Goal: Information Seeking & Learning: Learn about a topic

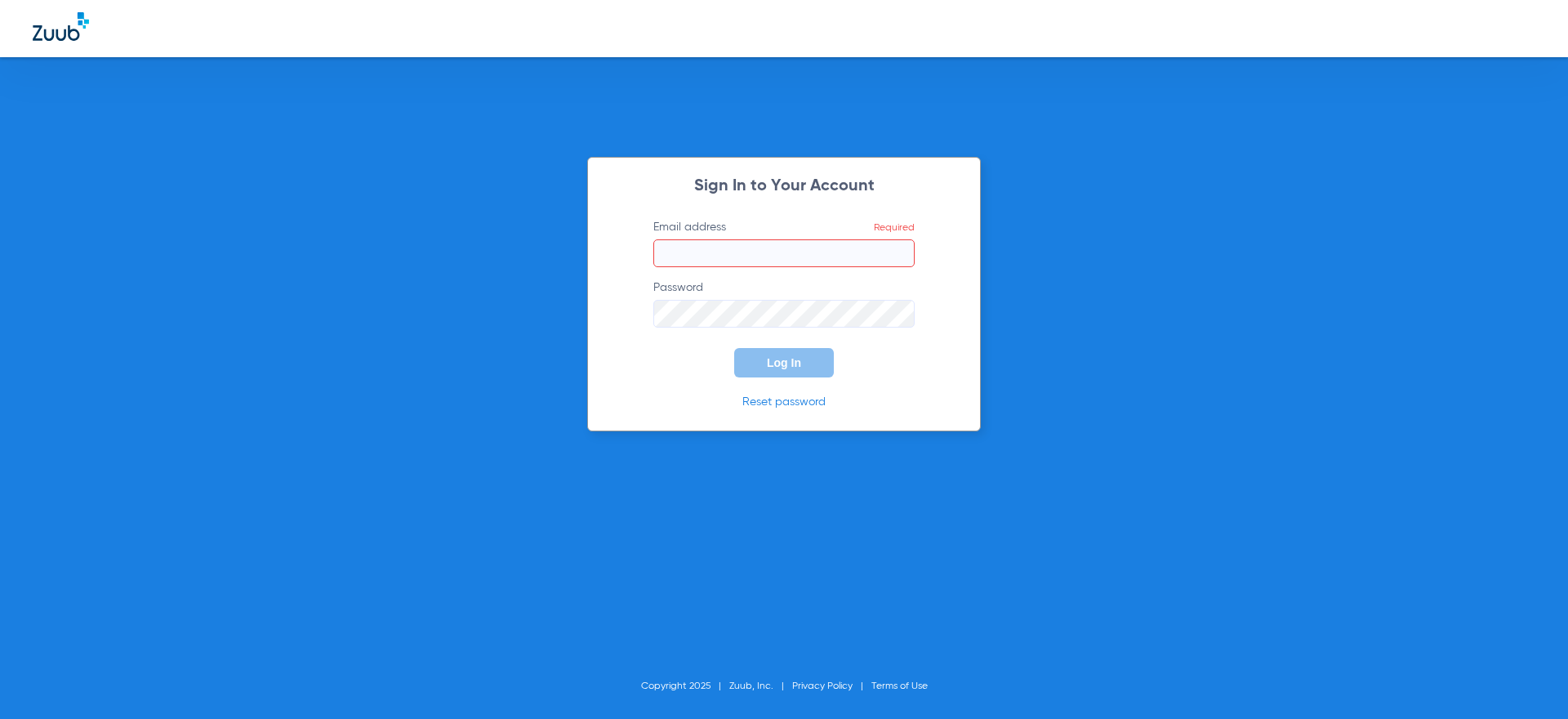
click at [710, 258] on input "Email address Required" at bounding box center [784, 253] width 262 height 28
click at [1349, 51] on div at bounding box center [784, 29] width 1568 height 58
type input "[PERSON_NAME][EMAIL_ADDRESS][DOMAIN_NAME]"
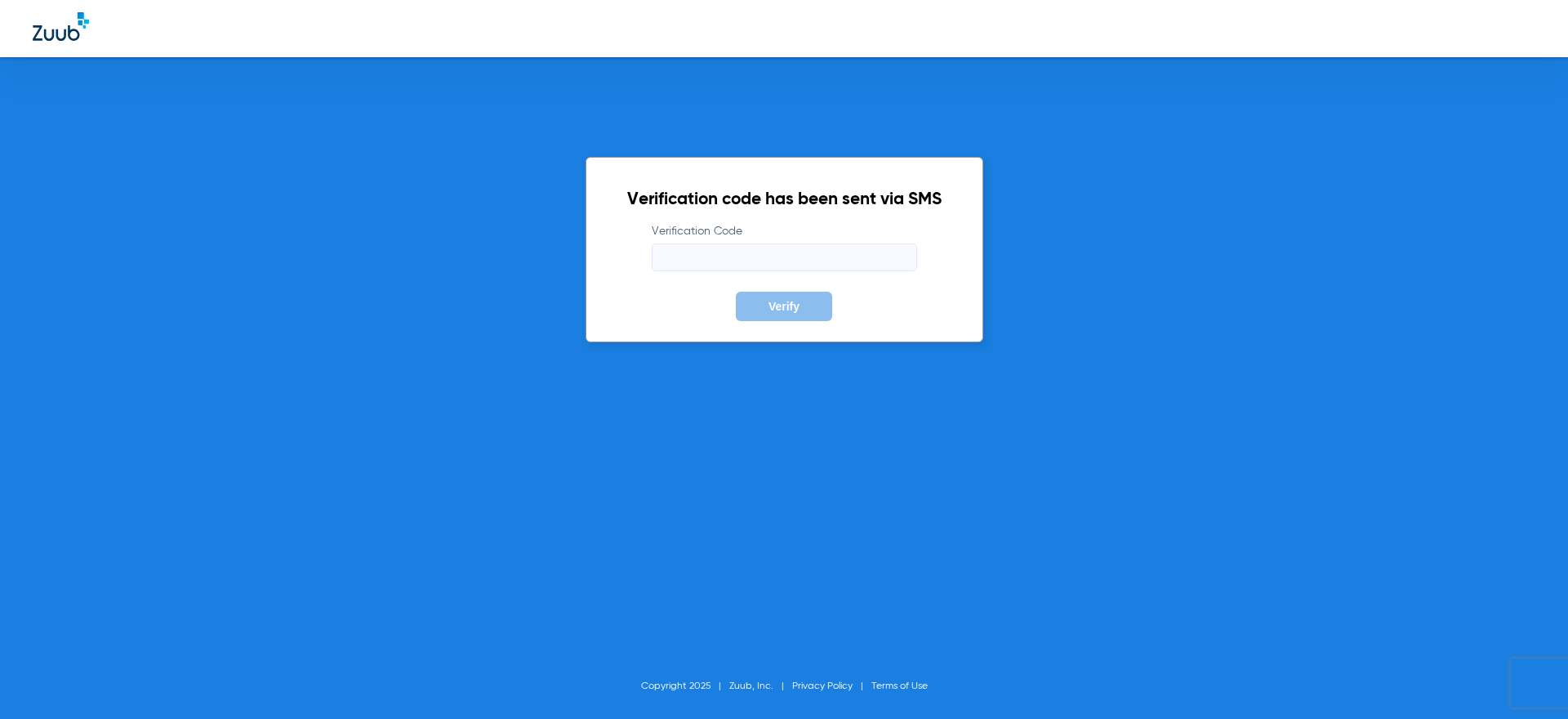
drag, startPoint x: 756, startPoint y: 247, endPoint x: 752, endPoint y: 262, distance: 15.5
click at [752, 262] on input "Verification Code" at bounding box center [784, 257] width 265 height 28
type input "661204"
click at [736, 291] on button "Verify" at bounding box center [784, 306] width 96 height 30
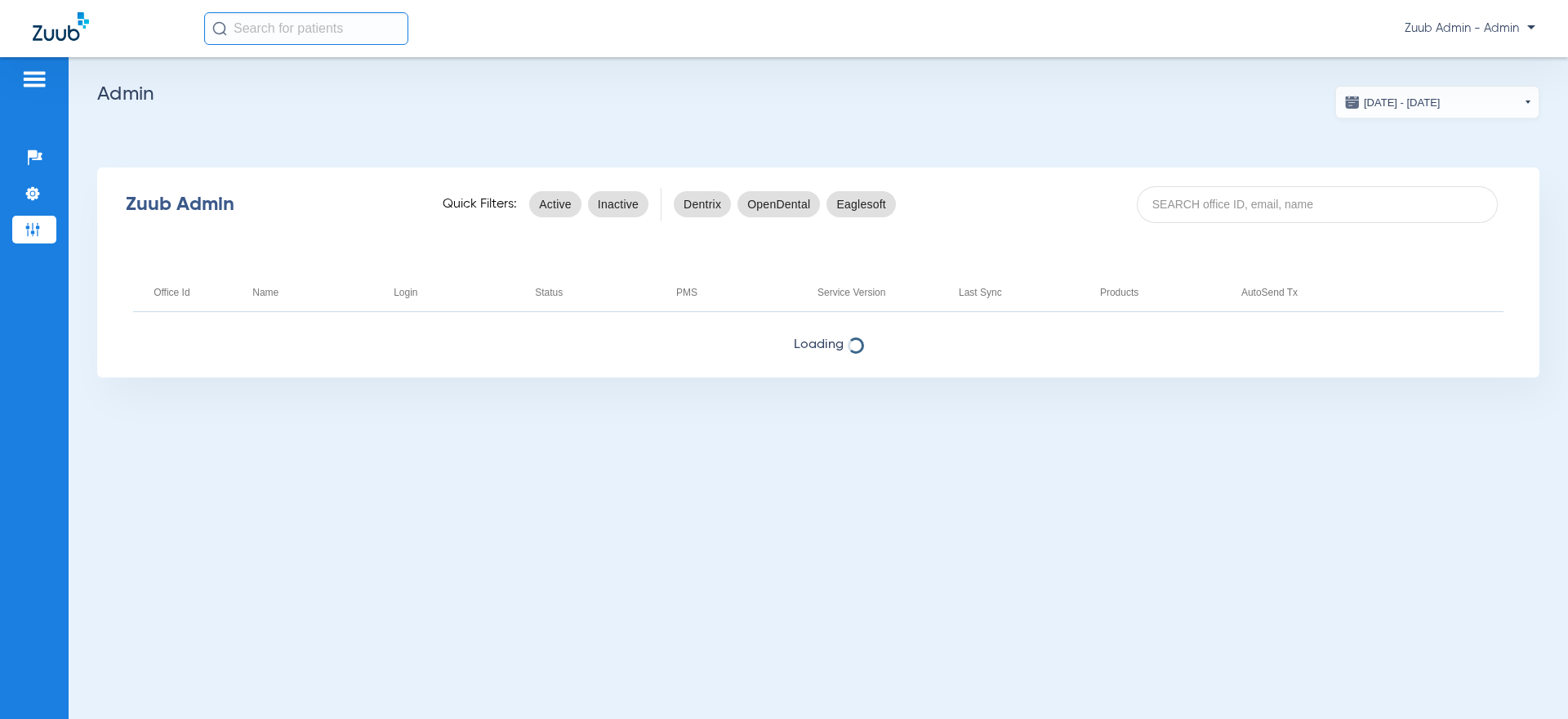
click at [1042, 348] on span "Loading" at bounding box center [818, 345] width 1442 height 17
drag, startPoint x: 1327, startPoint y: 233, endPoint x: 1318, endPoint y: 201, distance: 33.2
click at [1325, 226] on div "Zuub Admin Quick Filters: Active Inactive Dentrix OpenDental Eaglesoft" at bounding box center [818, 204] width 1442 height 65
click at [1315, 193] on input at bounding box center [1318, 204] width 361 height 37
paste input "17007221"
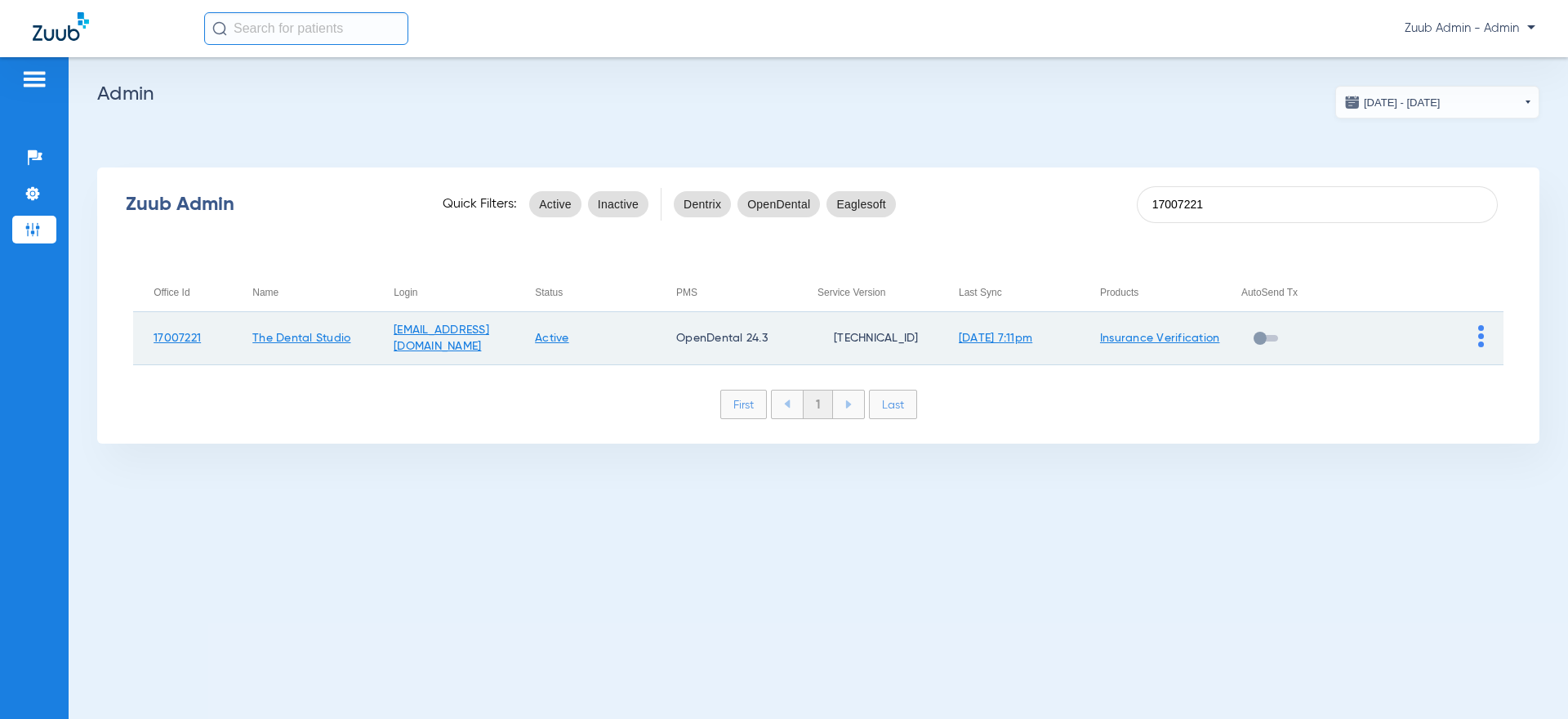
type input "17007221"
click at [1479, 333] on img at bounding box center [1481, 336] width 6 height 22
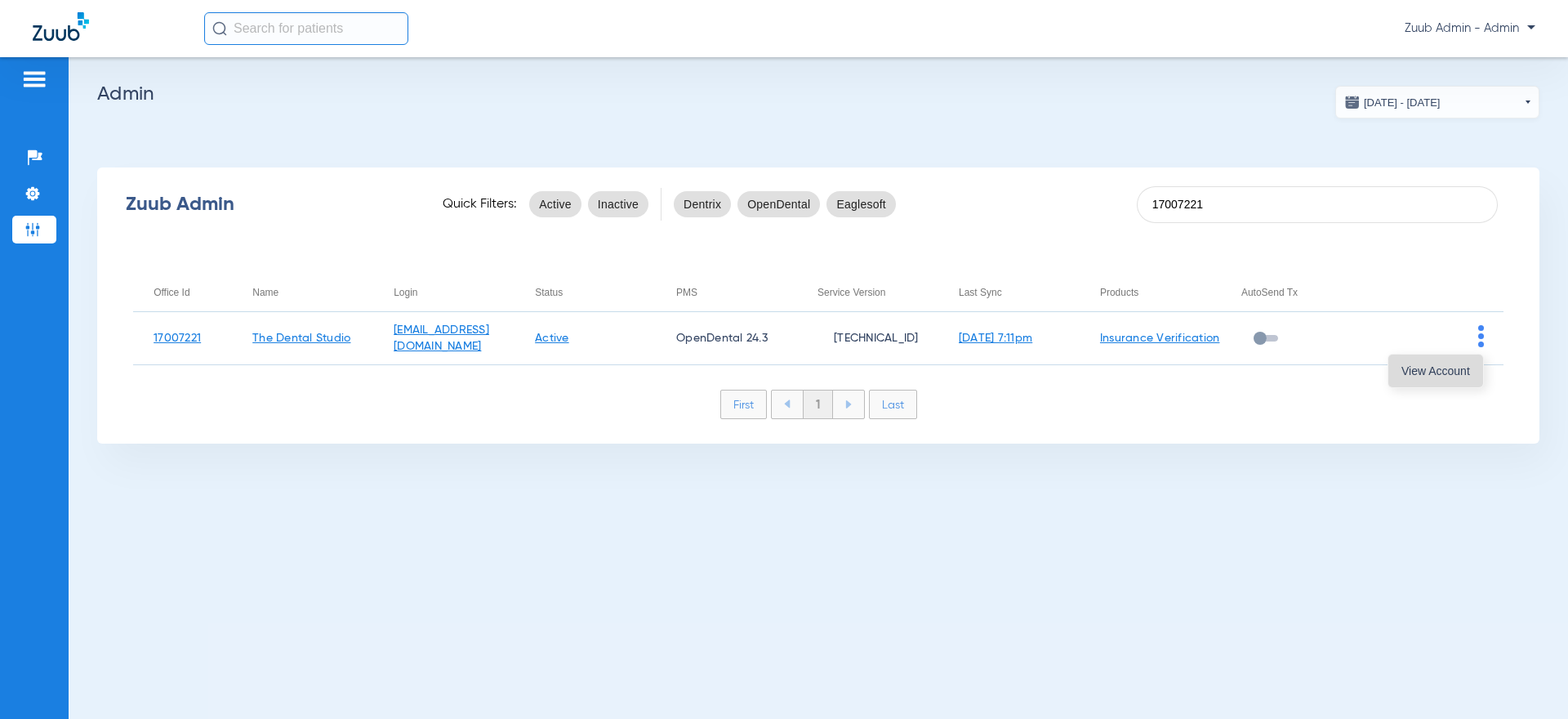
click at [1390, 354] on button "View Account" at bounding box center [1435, 370] width 95 height 32
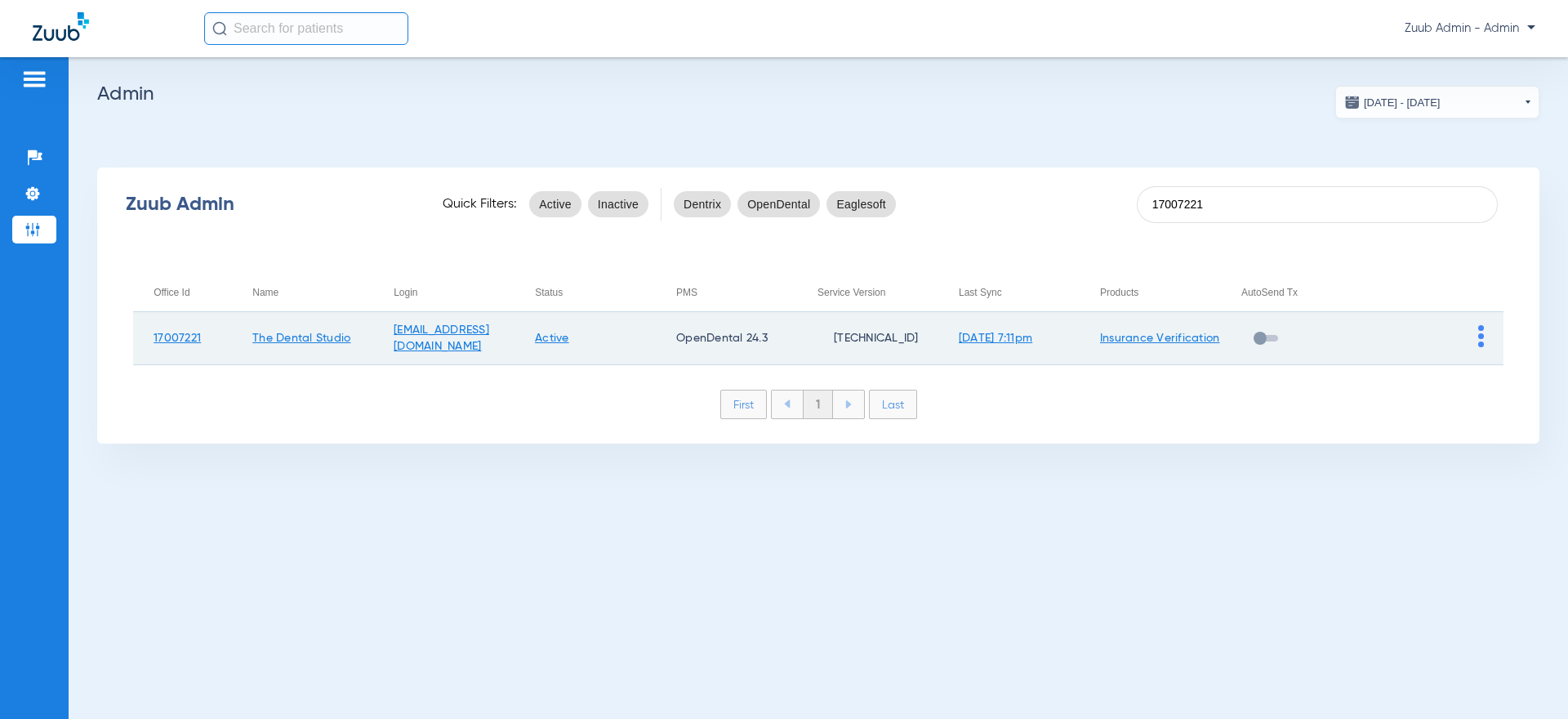
click at [1481, 343] on img at bounding box center [1481, 336] width 6 height 22
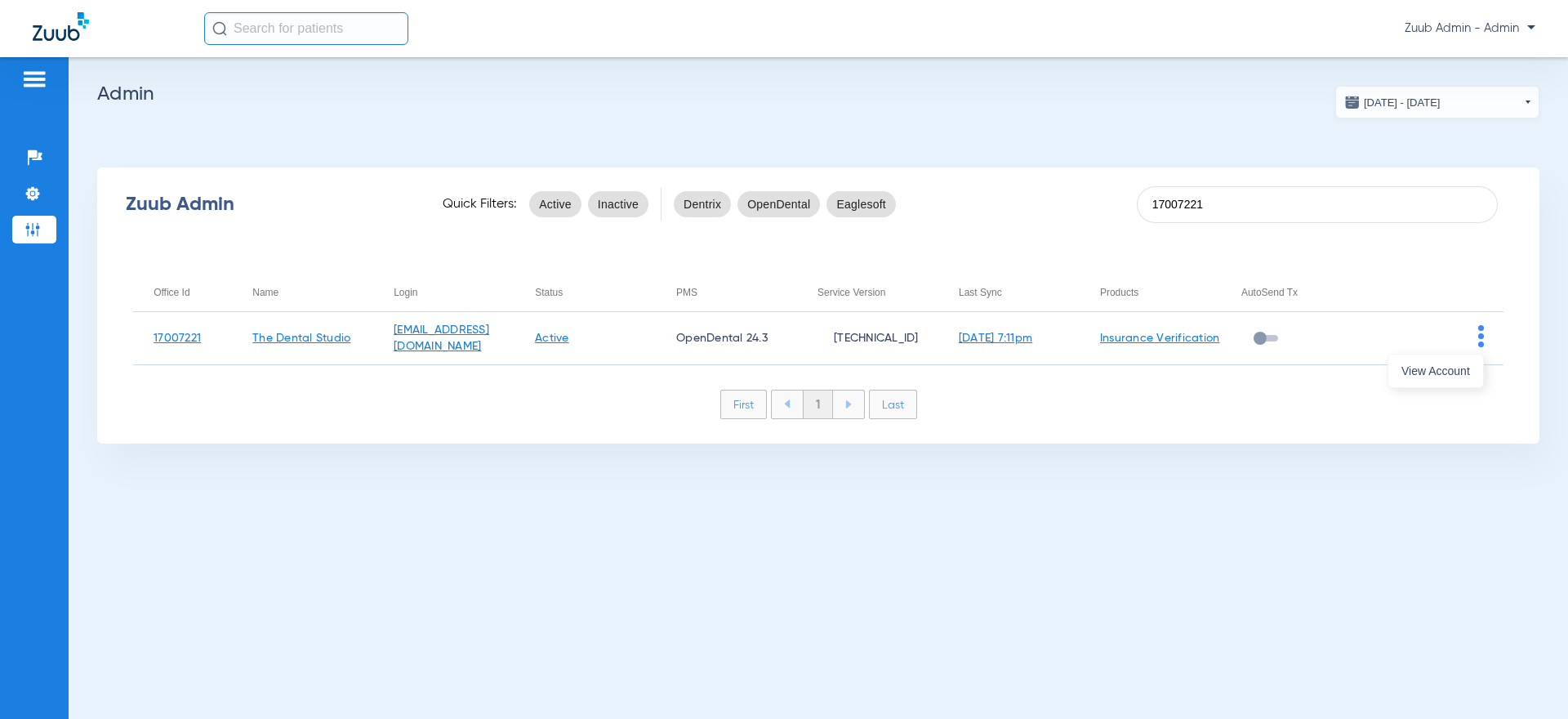
click at [1472, 365] on button "View Account" at bounding box center [1435, 370] width 95 height 32
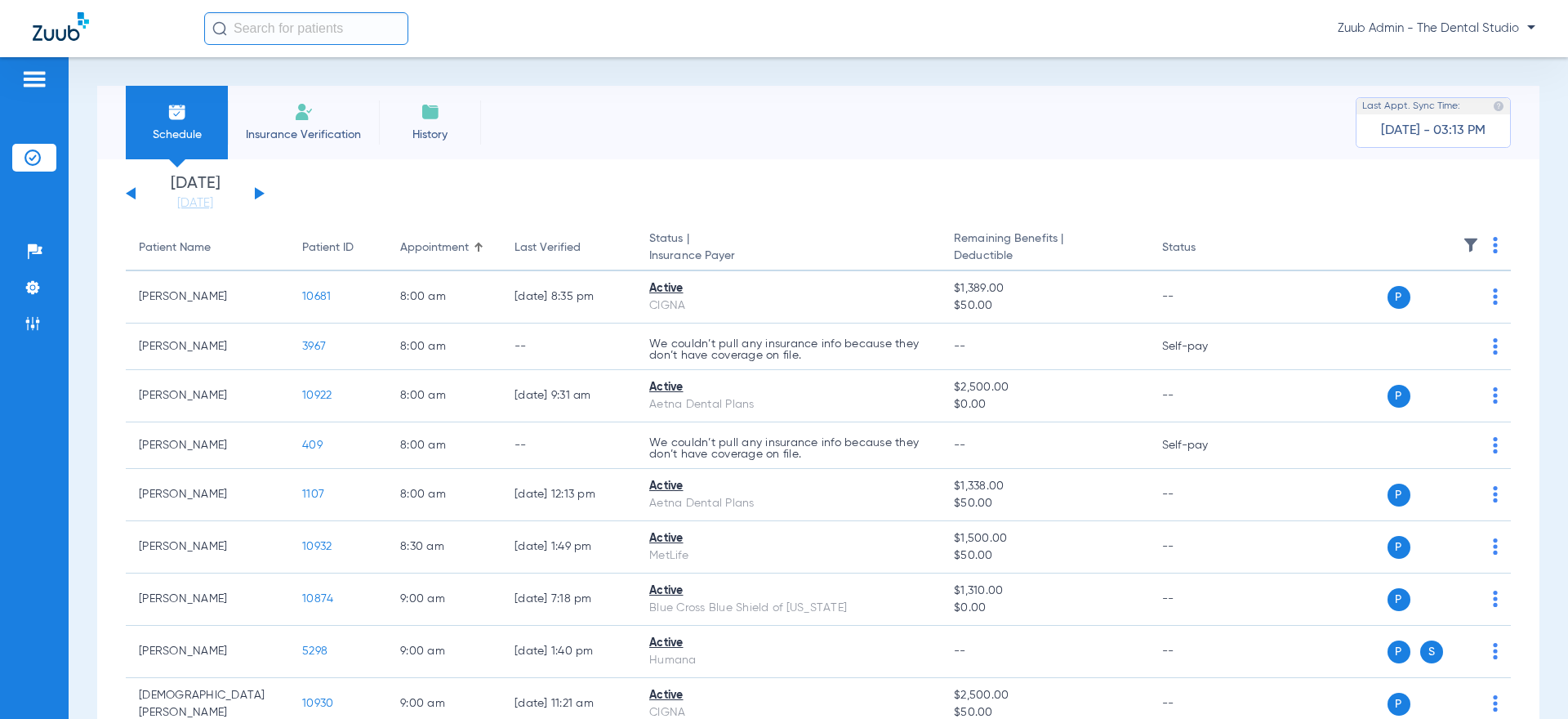
click at [368, 24] on input "text" at bounding box center [306, 28] width 204 height 32
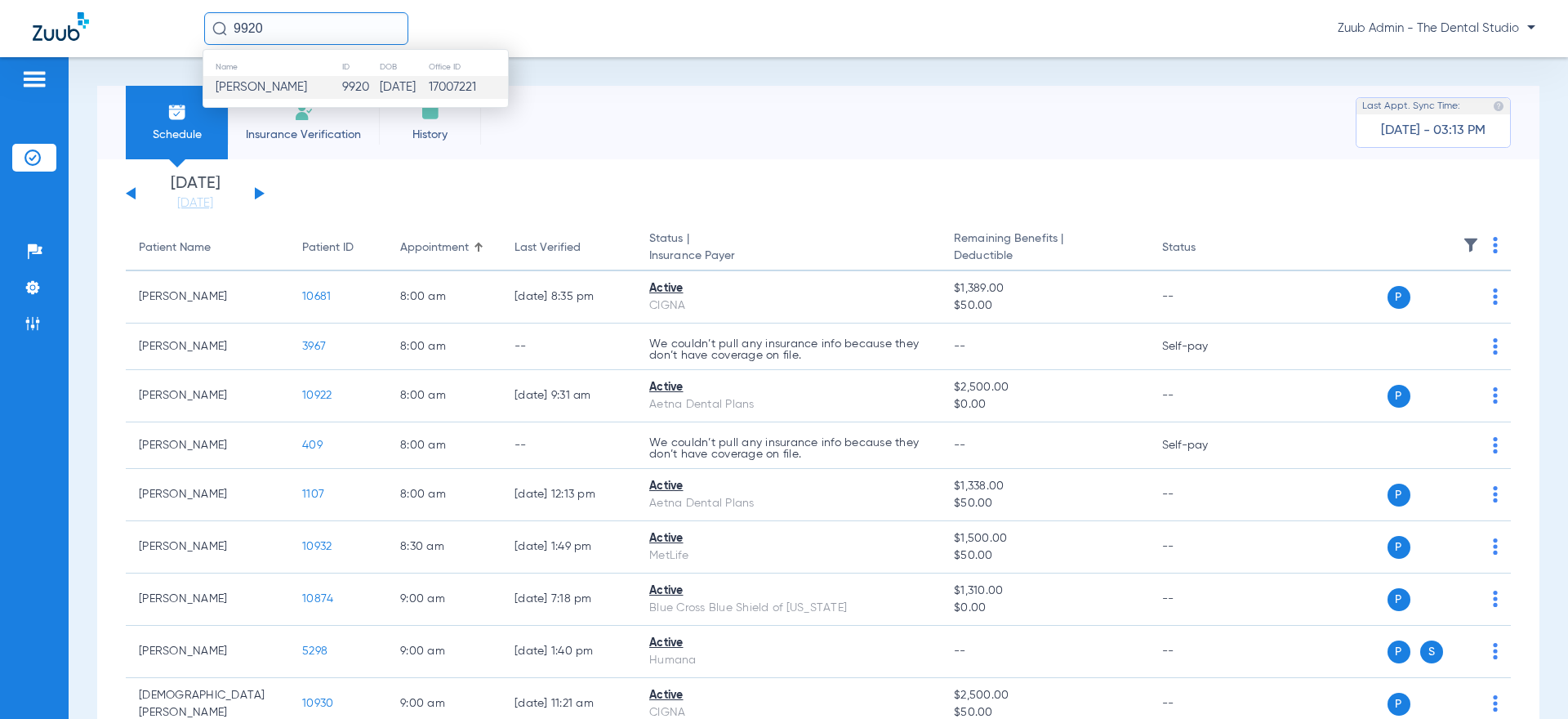
type input "9920"
click at [307, 83] on span "[PERSON_NAME]" at bounding box center [261, 87] width 92 height 12
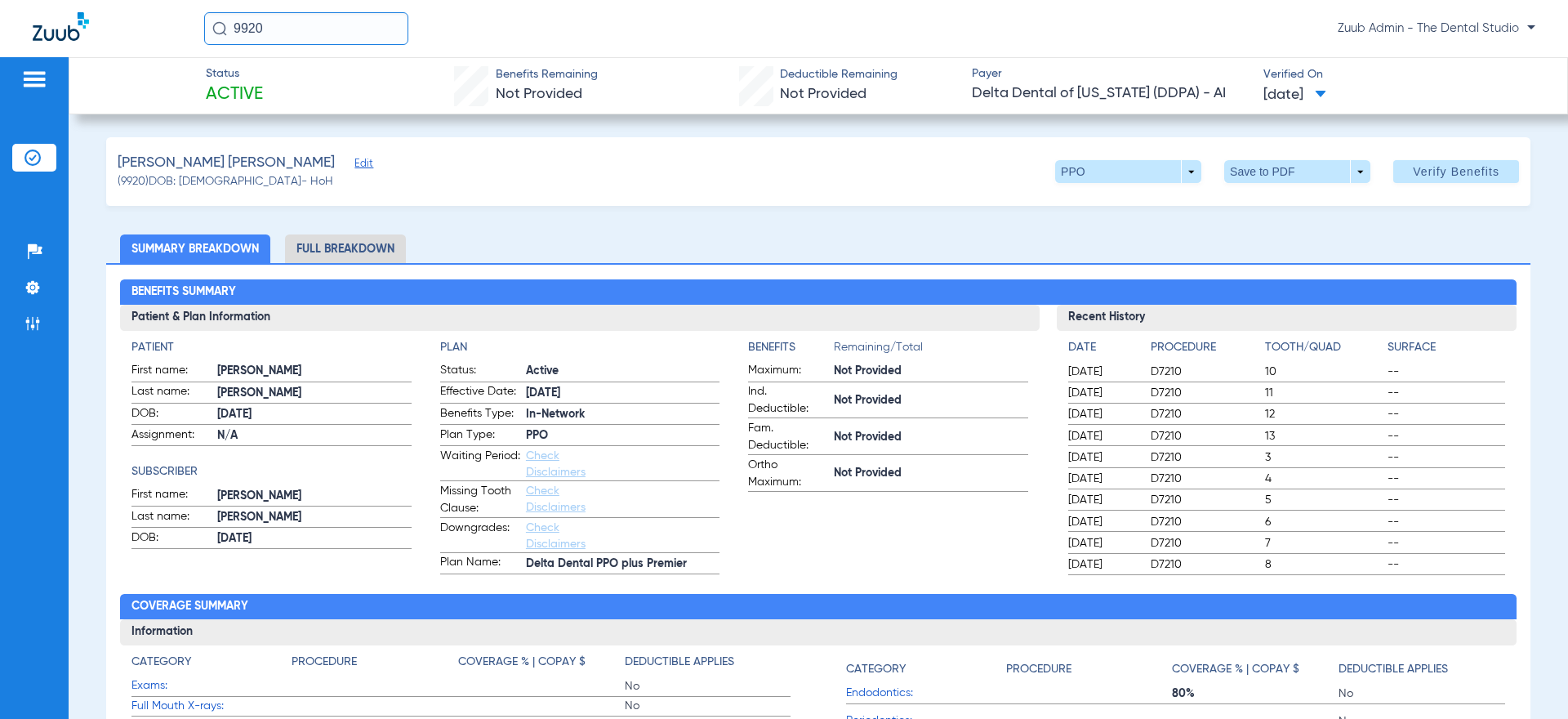
click at [1101, 183] on div "[PERSON_NAME] [PERSON_NAME] (9920) DOB: [DEMOGRAPHIC_DATA] - HoH PPO arrow_drop…" at bounding box center [818, 171] width 1425 height 69
click at [1105, 176] on span at bounding box center [1128, 171] width 147 height 23
click at [1103, 258] on button "Premier" at bounding box center [1106, 269] width 102 height 32
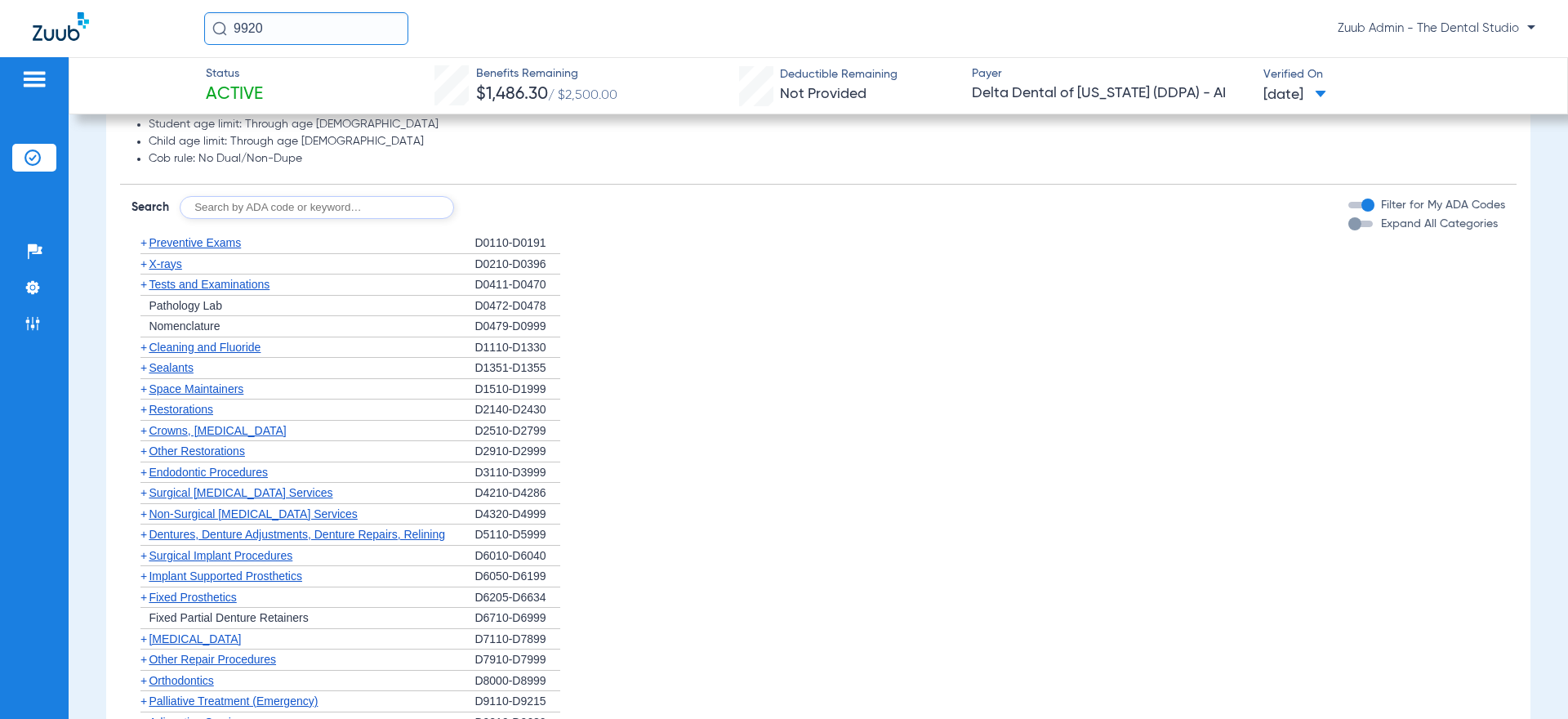
scroll to position [993, 0]
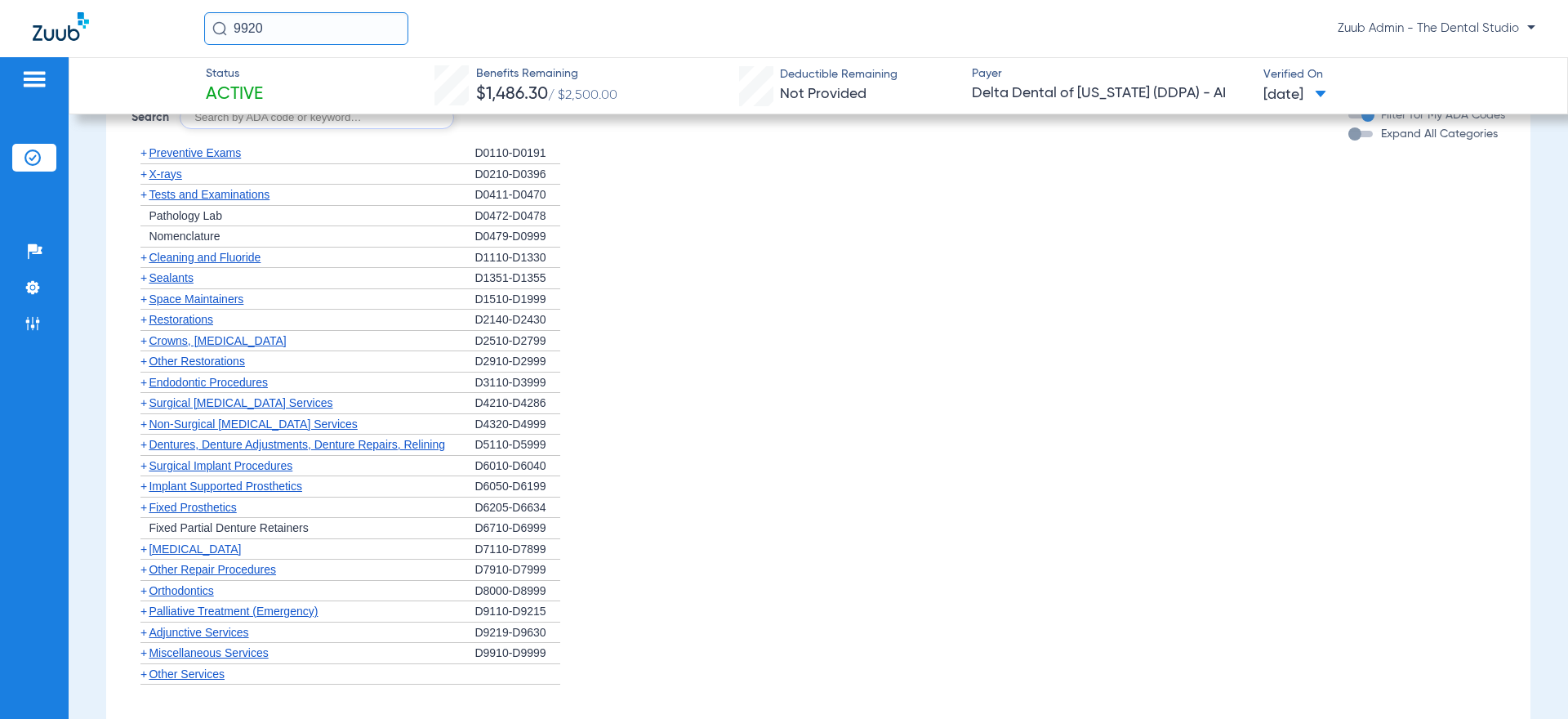
click at [195, 318] on span "Restorations" at bounding box center [181, 319] width 65 height 13
